Goal: Information Seeking & Learning: Learn about a topic

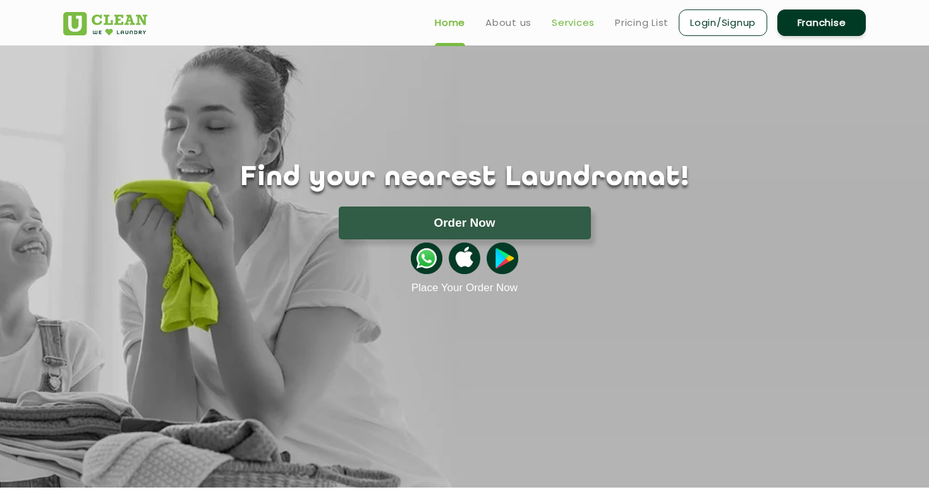
click at [585, 27] on link "Services" at bounding box center [573, 22] width 43 height 15
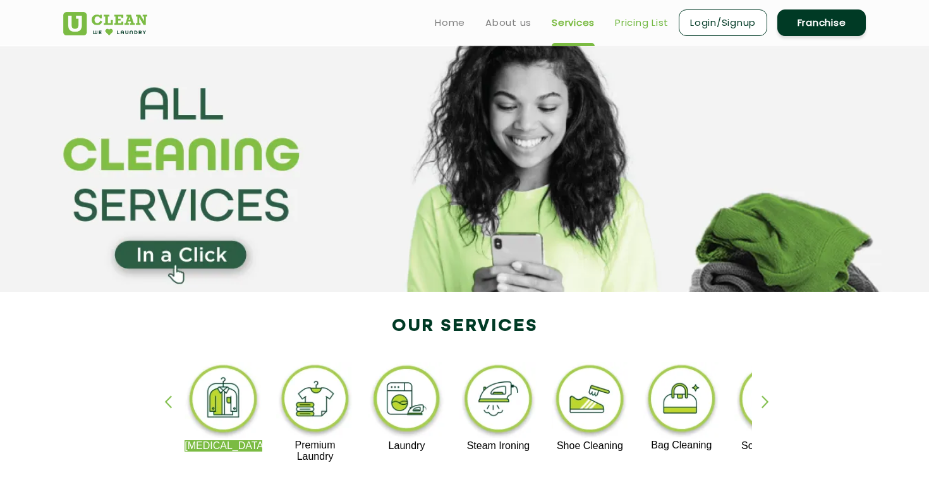
click at [634, 25] on link "Pricing List" at bounding box center [642, 22] width 54 height 15
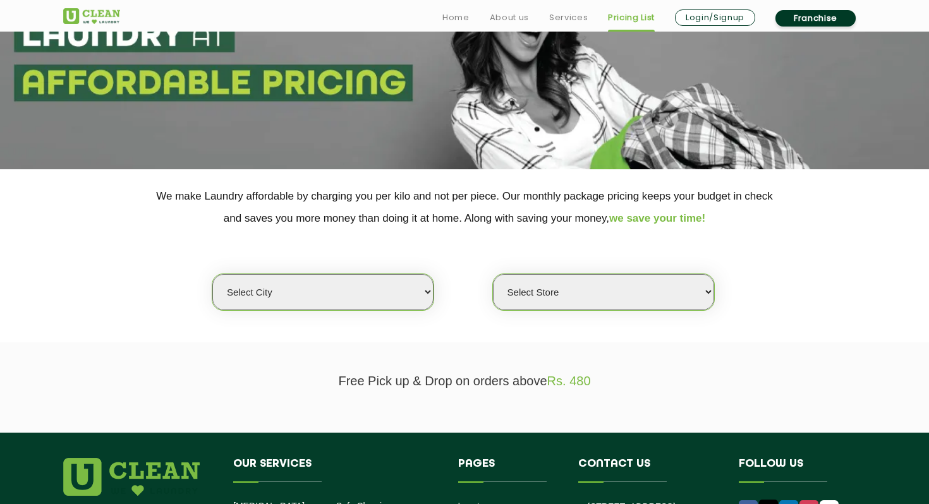
scroll to position [136, 0]
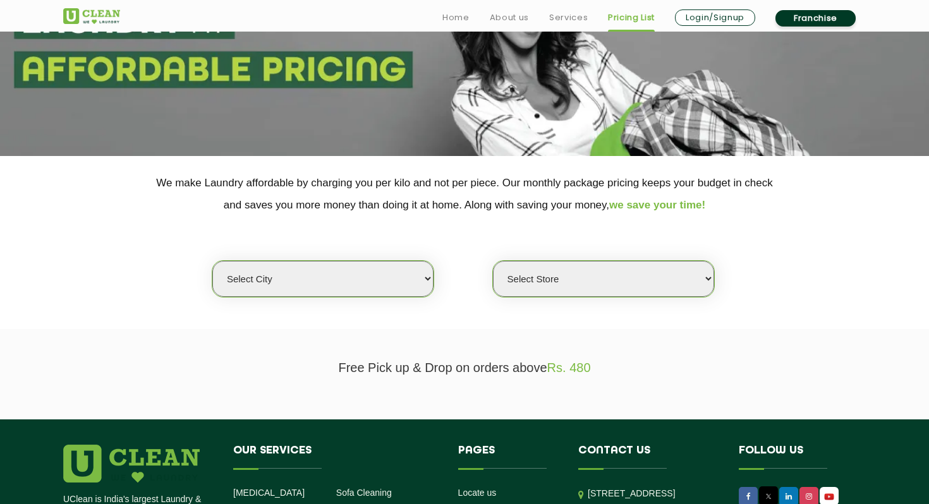
click at [331, 281] on select "Select city [GEOGRAPHIC_DATA] [GEOGRAPHIC_DATA] [GEOGRAPHIC_DATA] [GEOGRAPHIC_D…" at bounding box center [322, 279] width 221 height 36
select select "1"
click at [212, 261] on select "Select city [GEOGRAPHIC_DATA] [GEOGRAPHIC_DATA] [GEOGRAPHIC_DATA] [GEOGRAPHIC_D…" at bounding box center [322, 279] width 221 height 36
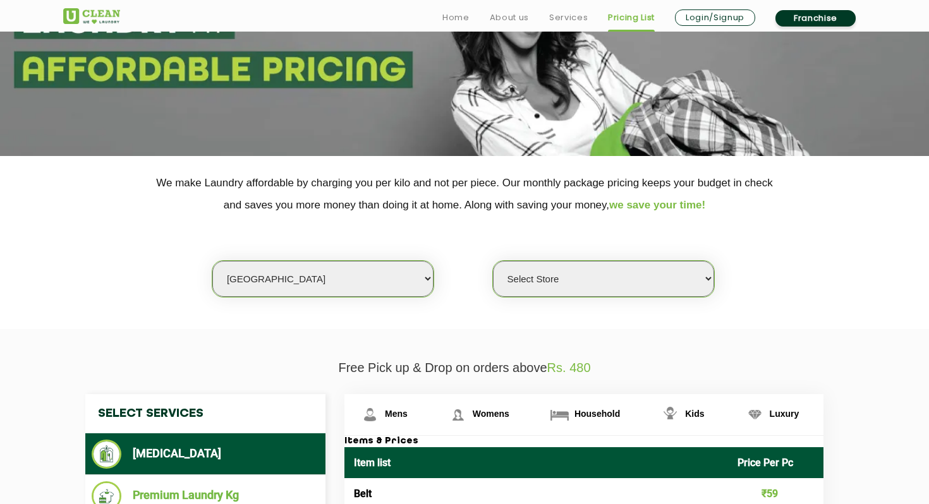
click at [581, 280] on select "Select Store [GEOGRAPHIC_DATA] [GEOGRAPHIC_DATA] 2 [GEOGRAPHIC_DATA] [PERSON_NA…" at bounding box center [603, 279] width 221 height 36
select select "2"
click at [493, 261] on select "Select Store [GEOGRAPHIC_DATA] [GEOGRAPHIC_DATA] 2 [GEOGRAPHIC_DATA] [PERSON_NA…" at bounding box center [603, 279] width 221 height 36
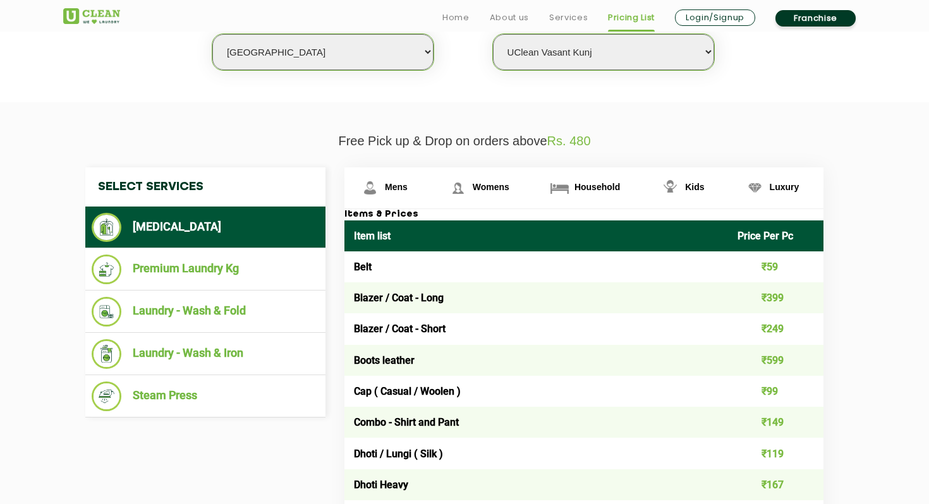
scroll to position [369, 0]
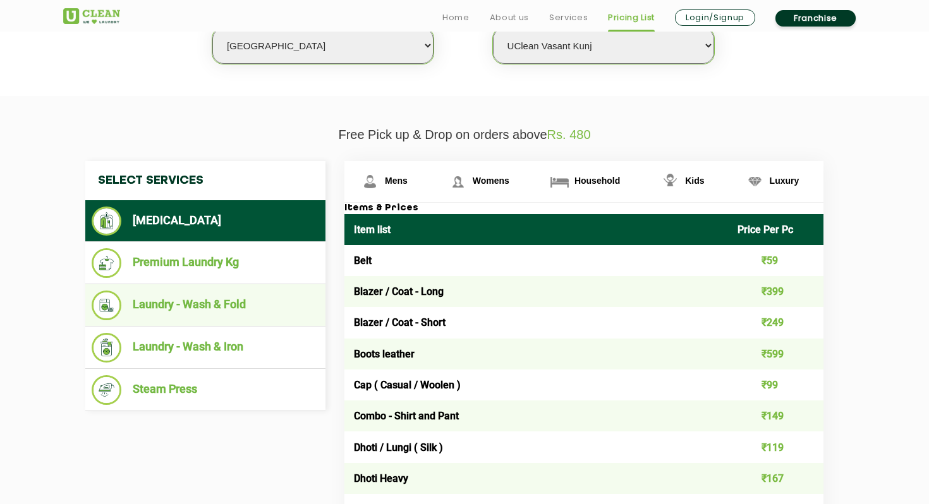
click at [210, 305] on li "Laundry - Wash & Fold" at bounding box center [205, 306] width 227 height 30
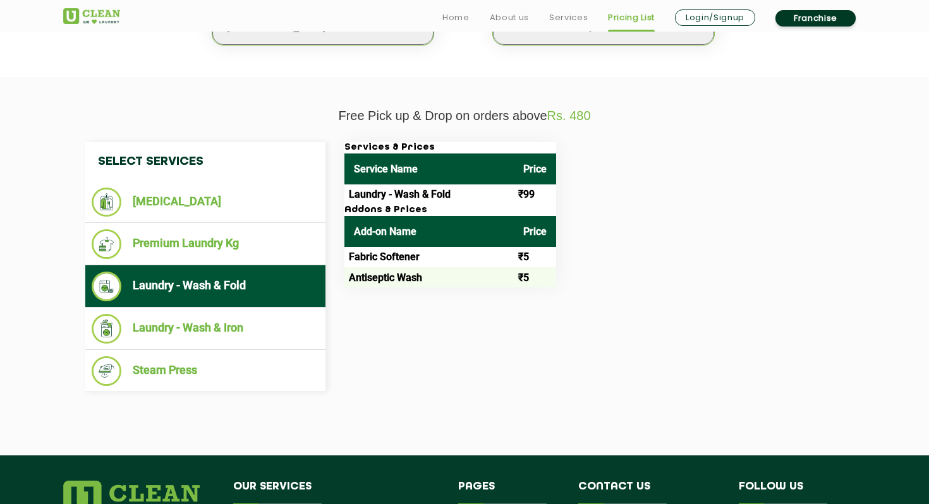
scroll to position [393, 0]
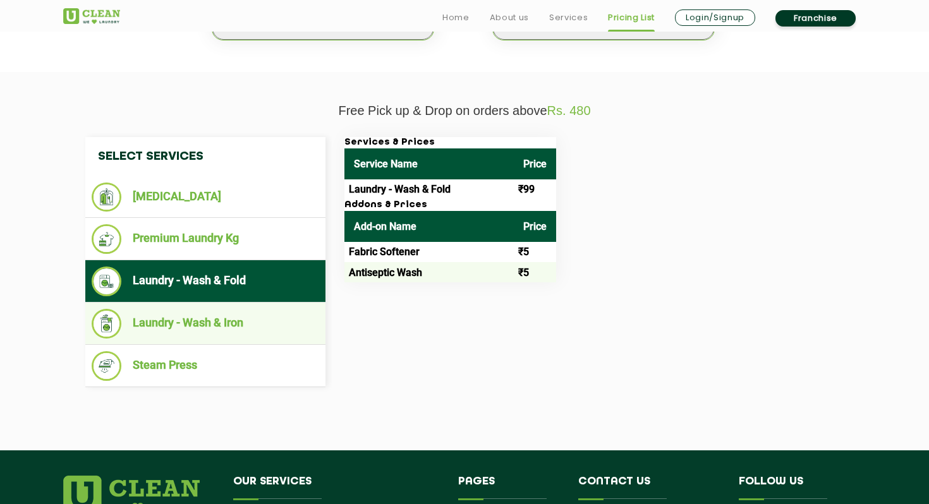
click at [250, 336] on li "Laundry - Wash & Iron" at bounding box center [205, 324] width 227 height 30
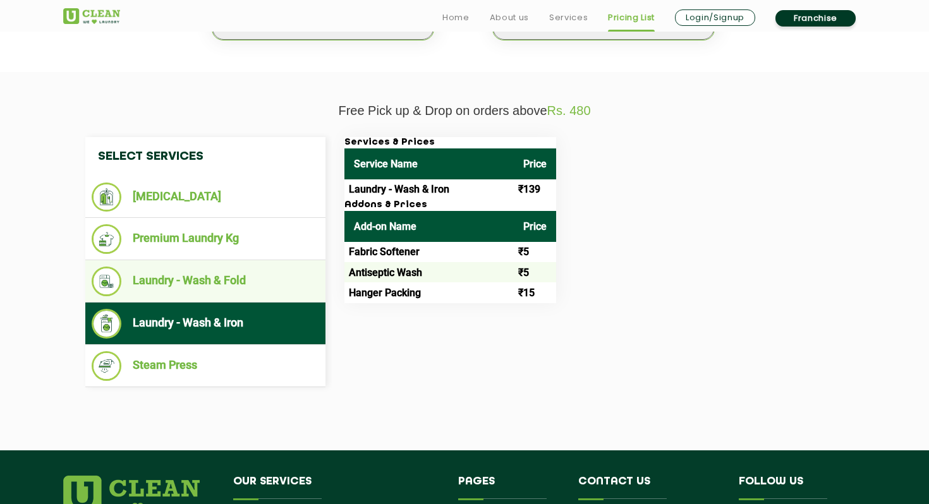
click at [232, 274] on li "Laundry - Wash & Fold" at bounding box center [205, 282] width 227 height 30
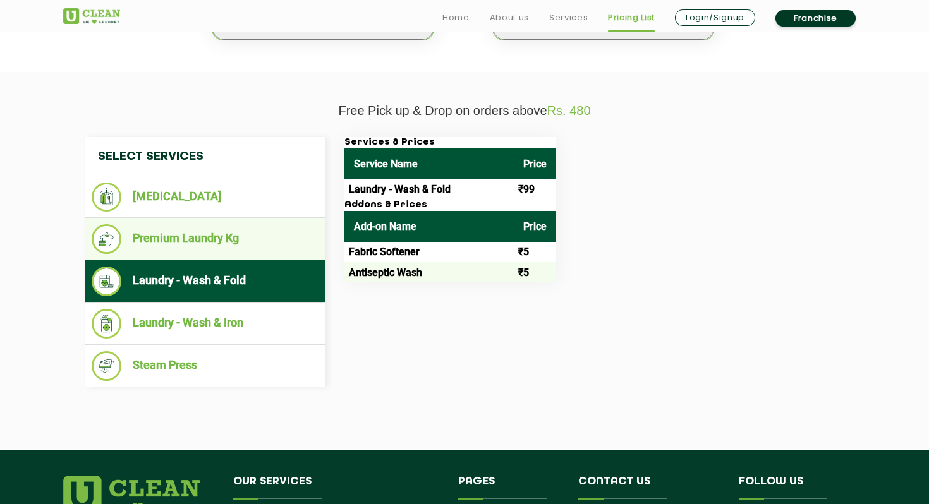
click at [267, 239] on li "Premium Laundry Kg" at bounding box center [205, 239] width 227 height 30
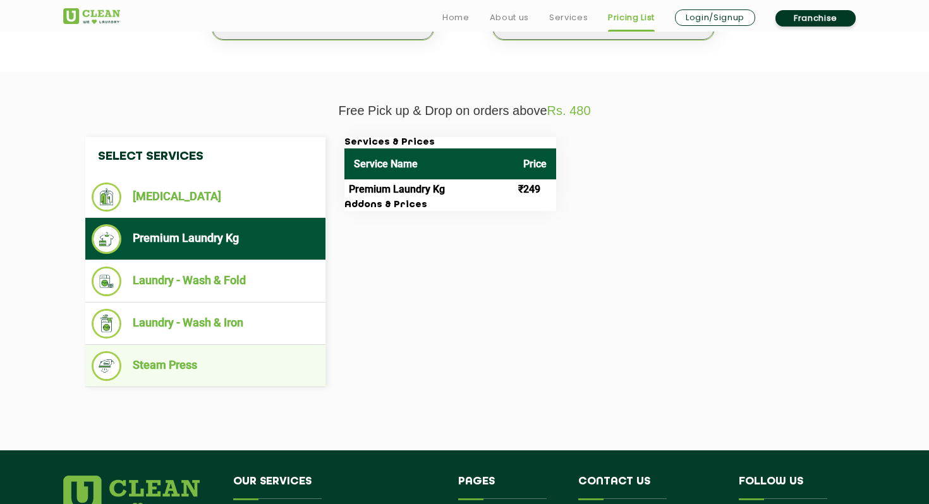
click at [248, 376] on li "Steam Press" at bounding box center [205, 366] width 227 height 30
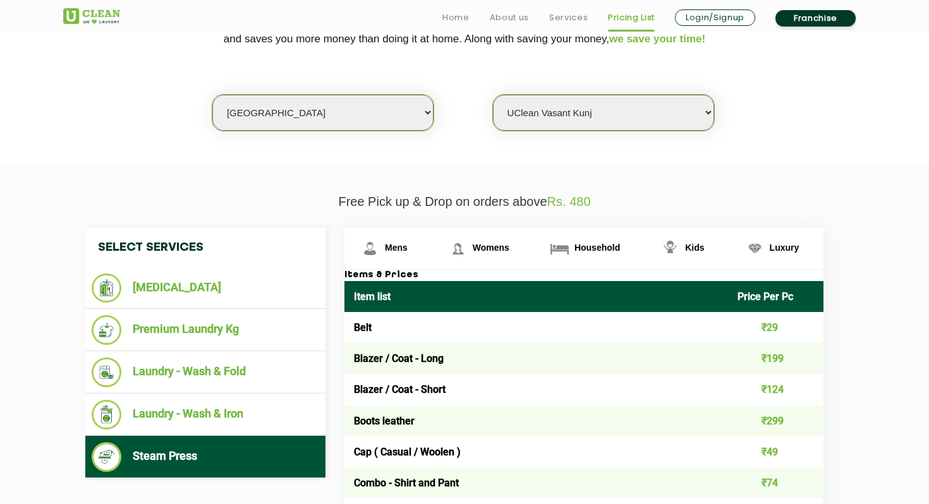
scroll to position [308, 0]
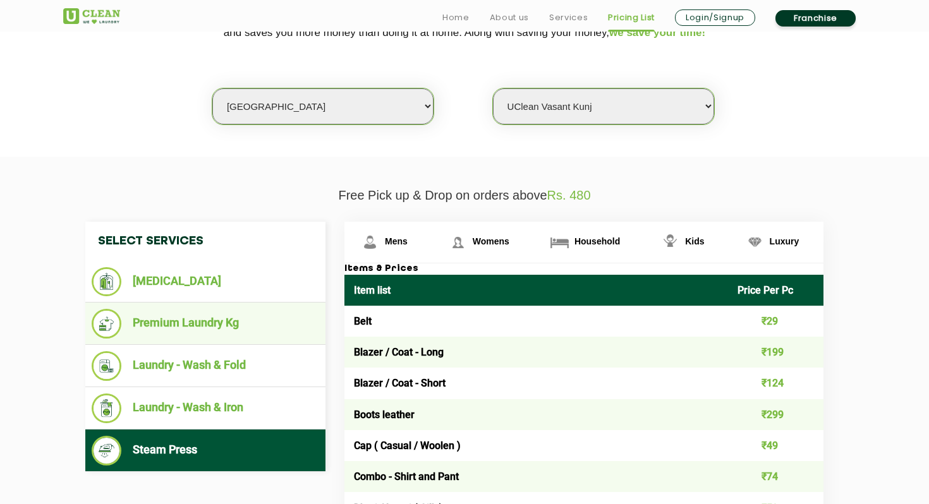
click at [277, 309] on ul "Premium Laundry Kg" at bounding box center [205, 324] width 240 height 42
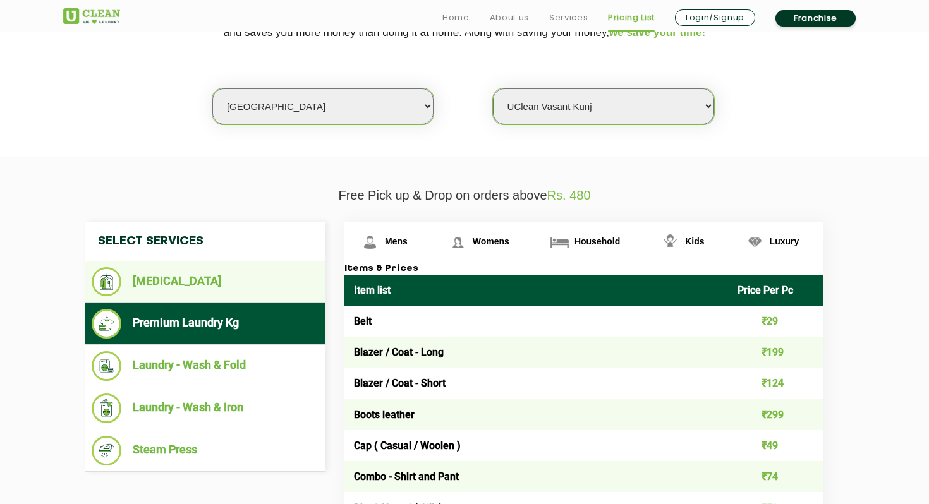
click at [273, 277] on li "[MEDICAL_DATA]" at bounding box center [205, 281] width 227 height 29
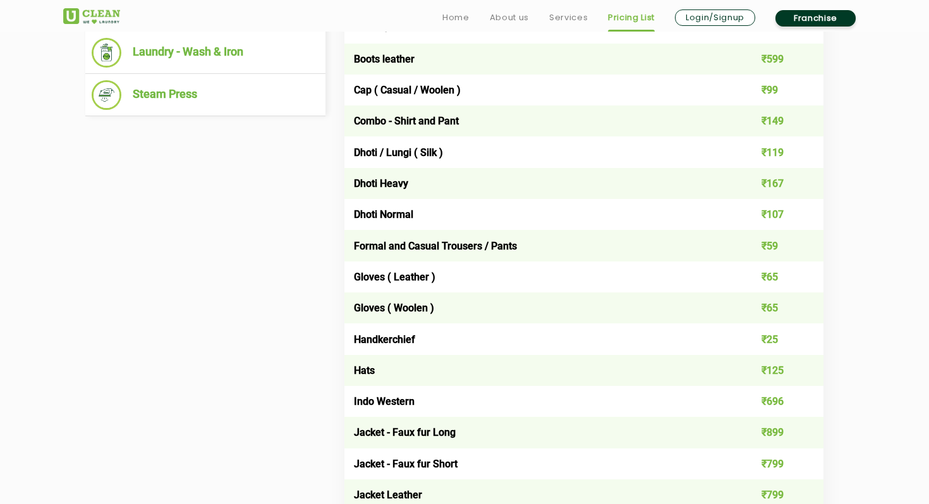
scroll to position [674, 0]
